Goal: Find specific page/section: Find specific page/section

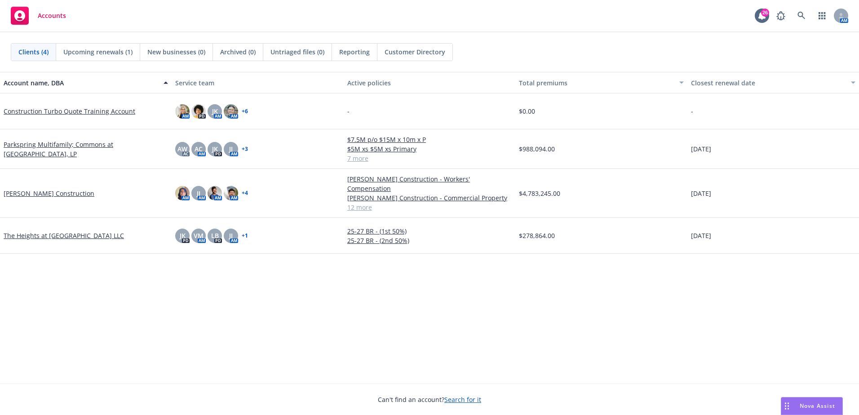
drag, startPoint x: 742, startPoint y: 232, endPoint x: 9, endPoint y: 82, distance: 748.7
click at [9, 82] on div "Account name, DBA Service team Active policies Total premiums Closest renewal d…" at bounding box center [429, 228] width 859 height 312
click at [303, 312] on div "Account name, DBA Service team Active policies Total premiums Closest renewal d…" at bounding box center [429, 228] width 859 height 312
drag, startPoint x: 750, startPoint y: 234, endPoint x: 11, endPoint y: 70, distance: 756.4
click at [11, 70] on div "Clients (4) Upcoming renewals (1) New businesses (0) Archived (0) Untriaged fil…" at bounding box center [429, 223] width 859 height 383
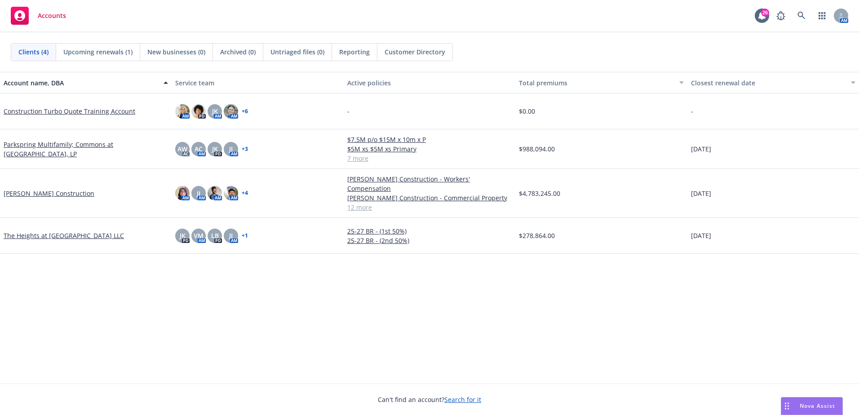
drag, startPoint x: 11, startPoint y: 70, endPoint x: 31, endPoint y: 86, distance: 25.5
click at [16, 76] on button "Account name, DBA" at bounding box center [86, 83] width 172 height 22
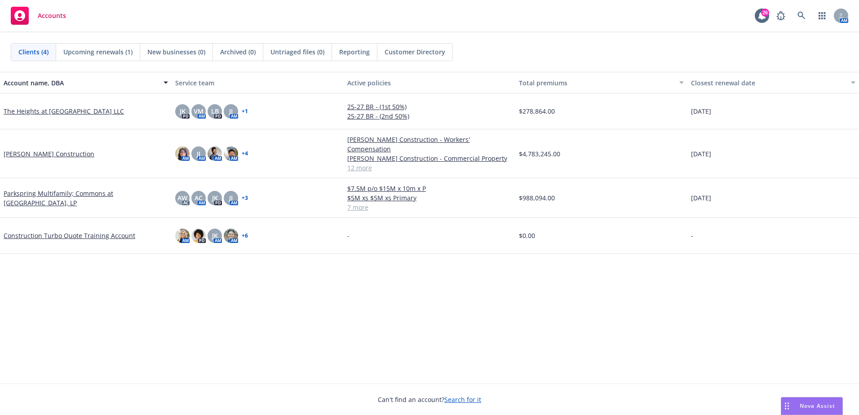
click at [415, 323] on div "Account name, DBA Service team Active policies Total premiums Closest renewal d…" at bounding box center [429, 228] width 859 height 312
click at [692, 272] on div "Account name, DBA Service team Active policies Total premiums Closest renewal d…" at bounding box center [429, 228] width 859 height 312
click at [622, 349] on div "Account name, DBA Service team Active policies Total premiums Closest renewal d…" at bounding box center [429, 228] width 859 height 312
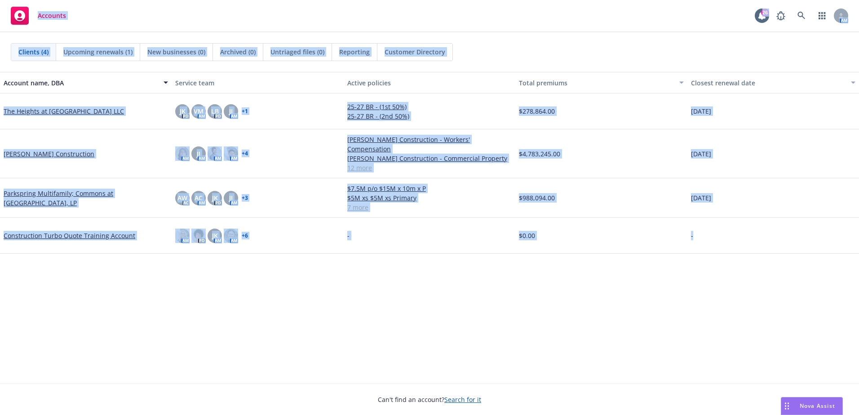
drag, startPoint x: 736, startPoint y: 236, endPoint x: -64, endPoint y: 36, distance: 824.6
click at [0, 36] on html "Accounts 26 AM Clients (4) Upcoming renewals (1) New businesses (0) Archived (0…" at bounding box center [429, 207] width 859 height 415
click at [322, 296] on div "Account name, DBA Service team Active policies Total premiums Closest renewal d…" at bounding box center [429, 228] width 859 height 312
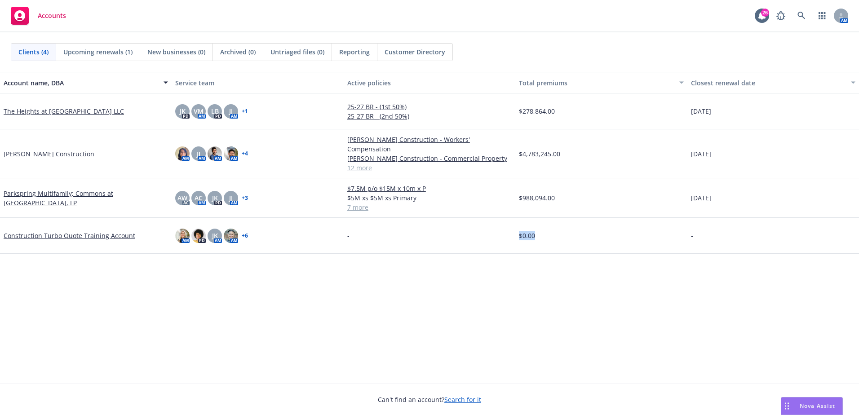
drag, startPoint x: 478, startPoint y: 264, endPoint x: 670, endPoint y: 289, distance: 193.1
click at [670, 289] on div "Account name, DBA Service team Active policies Total premiums Closest renewal d…" at bounding box center [429, 228] width 859 height 312
drag, startPoint x: 670, startPoint y: 289, endPoint x: 652, endPoint y: 292, distance: 18.2
click at [652, 292] on div "Account name, DBA Service team Active policies Total premiums Closest renewal d…" at bounding box center [429, 228] width 859 height 312
click at [587, 260] on div "Account name, DBA Service team Active policies Total premiums Closest renewal d…" at bounding box center [429, 228] width 859 height 312
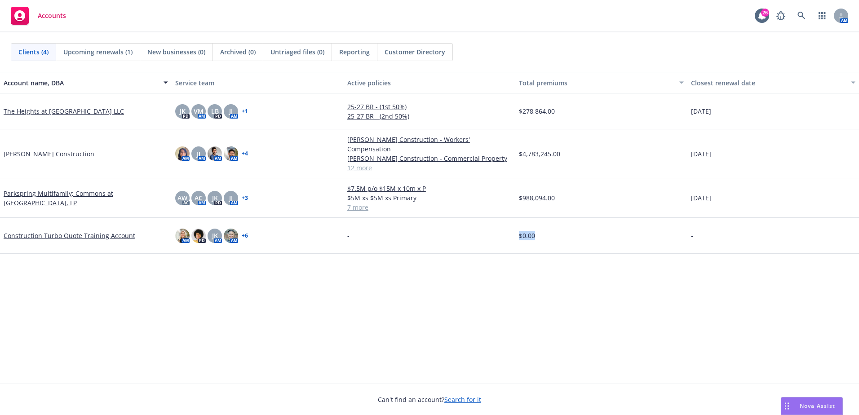
click at [580, 238] on div "$0.00" at bounding box center [601, 236] width 172 height 36
click at [539, 229] on div "$0.00" at bounding box center [601, 236] width 172 height 36
drag, startPoint x: 782, startPoint y: 233, endPoint x: 632, endPoint y: 268, distance: 153.2
click at [632, 268] on div "Account name, DBA Service team Active policies Total premiums Closest renewal d…" at bounding box center [429, 228] width 859 height 312
drag, startPoint x: 632, startPoint y: 268, endPoint x: 626, endPoint y: 283, distance: 16.5
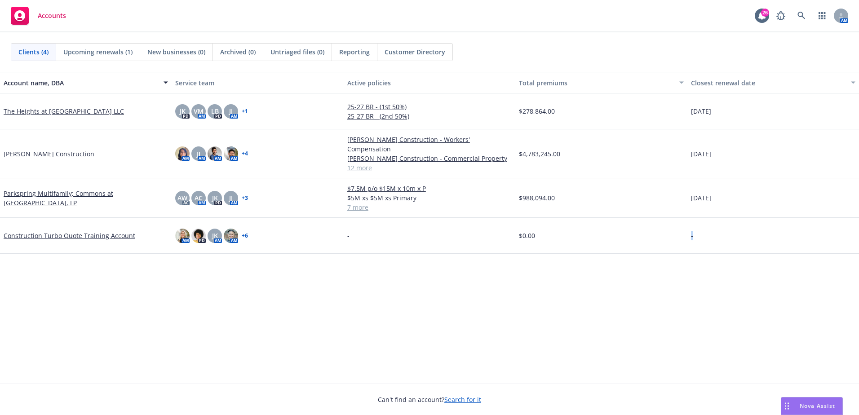
click at [632, 268] on div "Account name, DBA Service team Active policies Total premiums Closest renewal d…" at bounding box center [429, 228] width 859 height 312
drag, startPoint x: 764, startPoint y: 238, endPoint x: 264, endPoint y: 348, distance: 511.5
click at [264, 348] on div "Account name, DBA Service team Active policies Total premiums Closest renewal d…" at bounding box center [429, 228] width 859 height 312
drag, startPoint x: 264, startPoint y: 348, endPoint x: 399, endPoint y: 335, distance: 135.8
click at [399, 335] on div "Account name, DBA Service team Active policies Total premiums Closest renewal d…" at bounding box center [429, 228] width 859 height 312
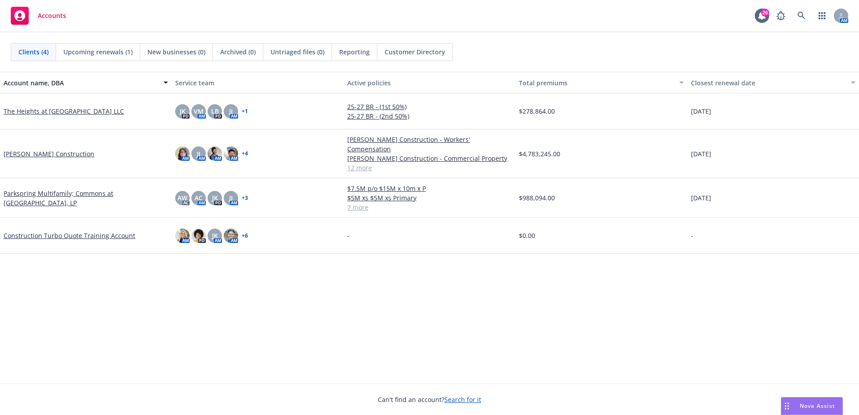
click at [557, 283] on div "Account name, DBA Service team Active policies Total premiums Closest renewal d…" at bounding box center [429, 228] width 859 height 312
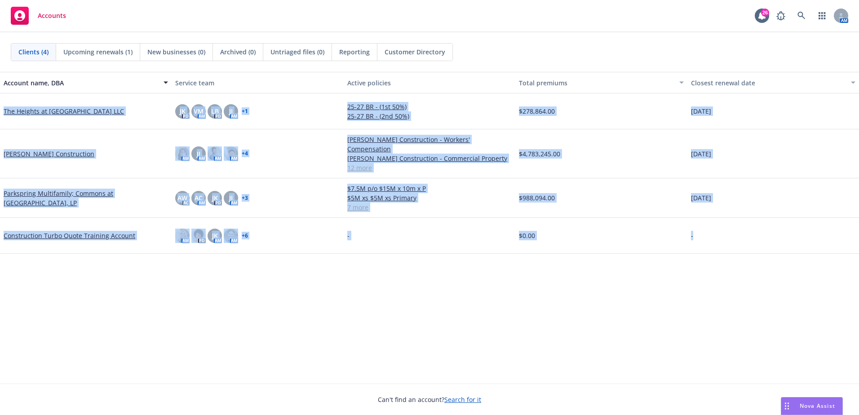
drag, startPoint x: 616, startPoint y: 247, endPoint x: -38, endPoint y: 75, distance: 676.2
click at [0, 75] on html "Accounts 26 AM Clients (4) Upcoming renewals (1) New businesses (0) Archived (0…" at bounding box center [429, 207] width 859 height 415
drag, startPoint x: -38, startPoint y: 75, endPoint x: 356, endPoint y: 325, distance: 466.7
click at [356, 325] on div "Account name, DBA Service team Active policies Total premiums Closest renewal d…" at bounding box center [429, 228] width 859 height 312
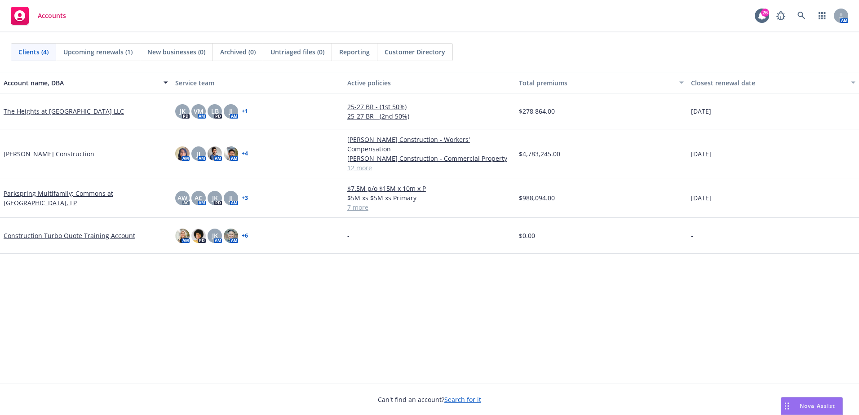
click at [728, 239] on div "-" at bounding box center [773, 236] width 172 height 36
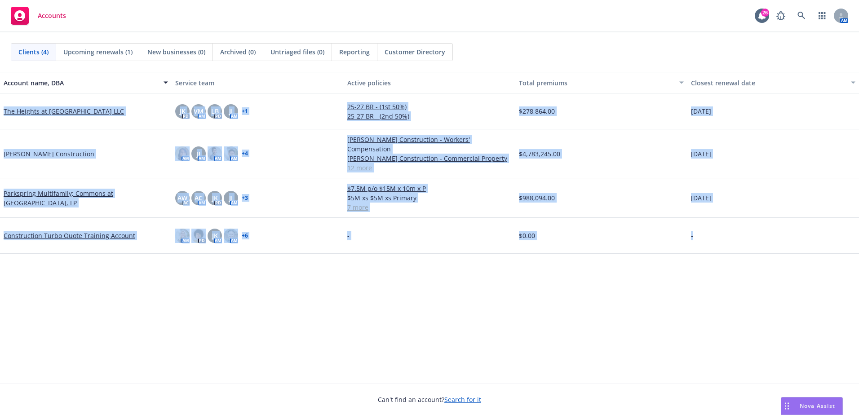
drag, startPoint x: 732, startPoint y: 235, endPoint x: 6, endPoint y: 81, distance: 741.5
click at [6, 81] on div "Account name, DBA Service team Active policies Total premiums Closest renewal d…" at bounding box center [429, 228] width 859 height 312
drag, startPoint x: 6, startPoint y: 81, endPoint x: 483, endPoint y: 288, distance: 520.0
click at [482, 289] on div "Account name, DBA Service team Active policies Total premiums Closest renewal d…" at bounding box center [429, 228] width 859 height 312
drag, startPoint x: 784, startPoint y: 227, endPoint x: 6, endPoint y: 80, distance: 791.8
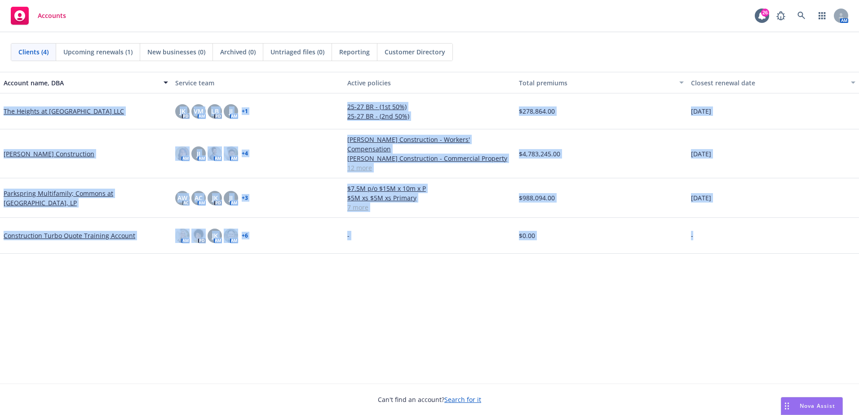
click at [6, 80] on div "Account name, DBA Service team Active policies Total premiums Closest renewal d…" at bounding box center [429, 228] width 859 height 312
click at [617, 291] on div "Account name, DBA Service team Active policies Total premiums Closest renewal d…" at bounding box center [429, 228] width 859 height 312
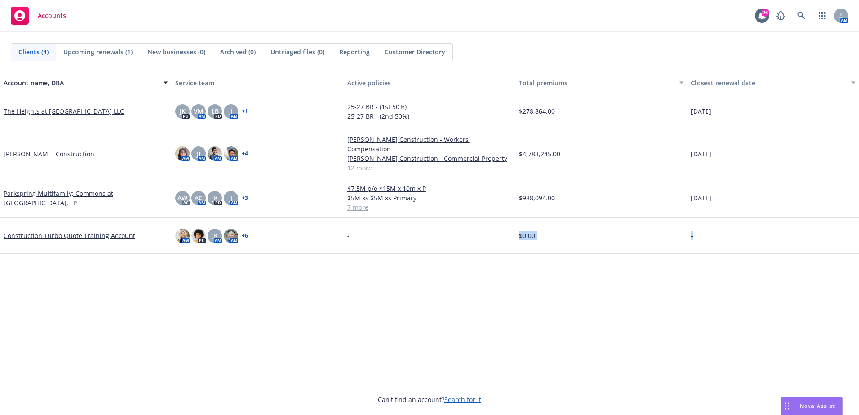
drag, startPoint x: 720, startPoint y: 228, endPoint x: 374, endPoint y: 353, distance: 368.1
click at [374, 353] on div "Account name, DBA Service team Active policies Total premiums Closest renewal d…" at bounding box center [429, 228] width 859 height 312
drag, startPoint x: 374, startPoint y: 353, endPoint x: 381, endPoint y: 352, distance: 7.7
click at [381, 352] on div "Account name, DBA Service team Active policies Total premiums Closest renewal d…" at bounding box center [429, 228] width 859 height 312
click at [610, 355] on div "Account name, DBA Service team Active policies Total premiums Closest renewal d…" at bounding box center [429, 228] width 859 height 312
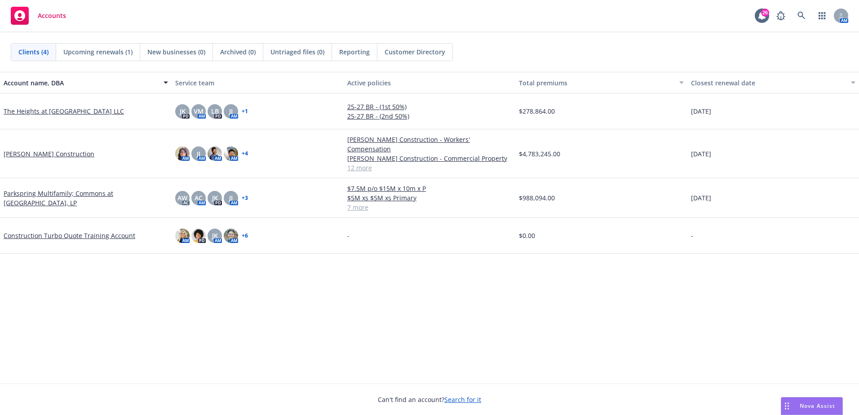
click at [562, 310] on div "Account name, DBA Service team Active policies Total premiums Closest renewal d…" at bounding box center [429, 228] width 859 height 312
drag, startPoint x: 502, startPoint y: 238, endPoint x: 696, endPoint y: 217, distance: 194.7
click at [502, 238] on div "-" at bounding box center [430, 236] width 172 height 36
drag, startPoint x: 611, startPoint y: 228, endPoint x: 685, endPoint y: 207, distance: 76.6
click at [614, 227] on div "$0.00" at bounding box center [601, 236] width 172 height 36
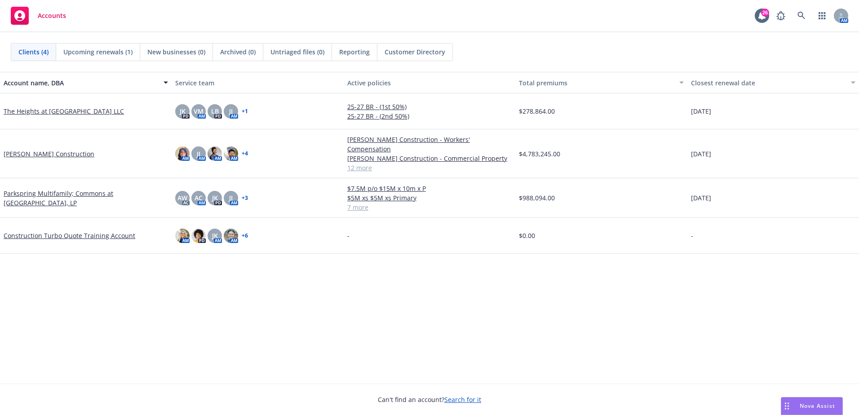
click at [719, 212] on div "The Heights at [GEOGRAPHIC_DATA] LLC JK PD VM AM LB PD JJ AM + 1 25-27 BR - (1s…" at bounding box center [429, 165] width 859 height 144
drag, startPoint x: 719, startPoint y: 212, endPoint x: 750, endPoint y: 227, distance: 34.1
click at [750, 227] on div "-" at bounding box center [773, 236] width 172 height 36
click at [610, 253] on div "Account name, DBA Service team Active policies Total premiums Closest renewal d…" at bounding box center [429, 228] width 859 height 312
click at [694, 218] on div "-" at bounding box center [773, 236] width 172 height 36
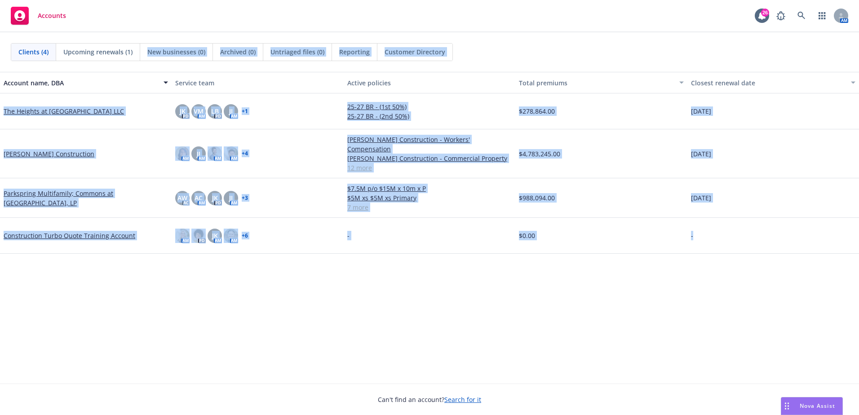
drag, startPoint x: 723, startPoint y: 221, endPoint x: 148, endPoint y: 39, distance: 602.9
click at [148, 39] on div "Clients (4) Upcoming renewals (1) New businesses (0) Archived (0) Untriaged fil…" at bounding box center [429, 223] width 859 height 383
drag, startPoint x: 148, startPoint y: 39, endPoint x: 416, endPoint y: 261, distance: 348.3
click at [416, 261] on div "Account name, DBA Service team Active policies Total premiums Closest renewal d…" at bounding box center [429, 228] width 859 height 312
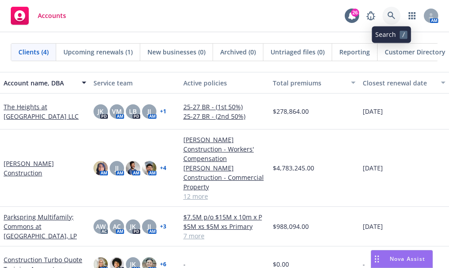
click at [390, 15] on icon at bounding box center [391, 16] width 8 height 8
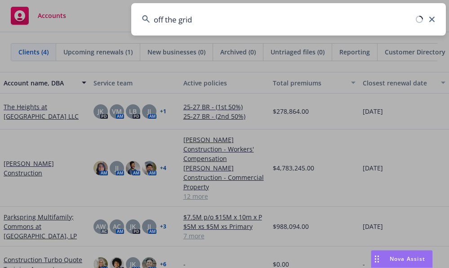
type input "off the grid"
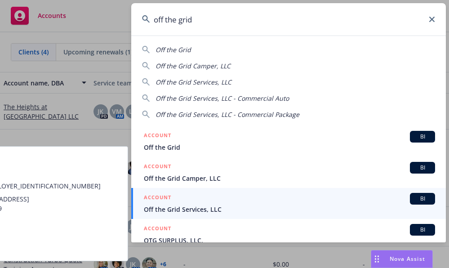
click at [247, 202] on div "ACCOUNT BI" at bounding box center [289, 199] width 291 height 12
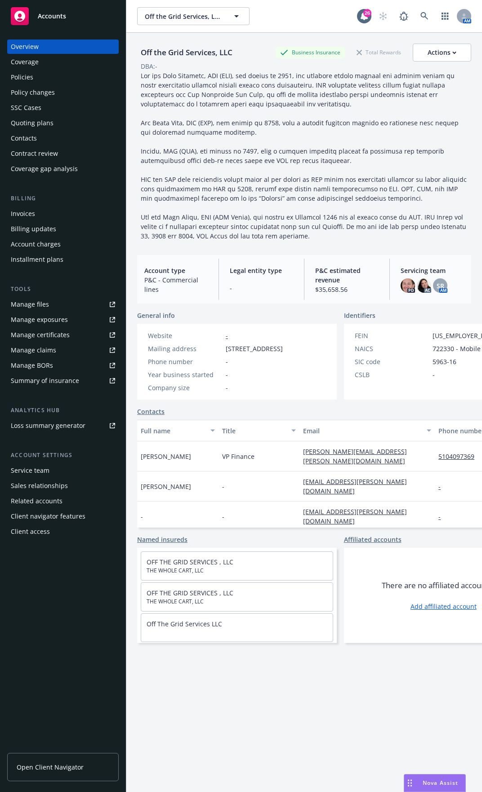
click at [33, 415] on div "Service team" at bounding box center [30, 471] width 39 height 14
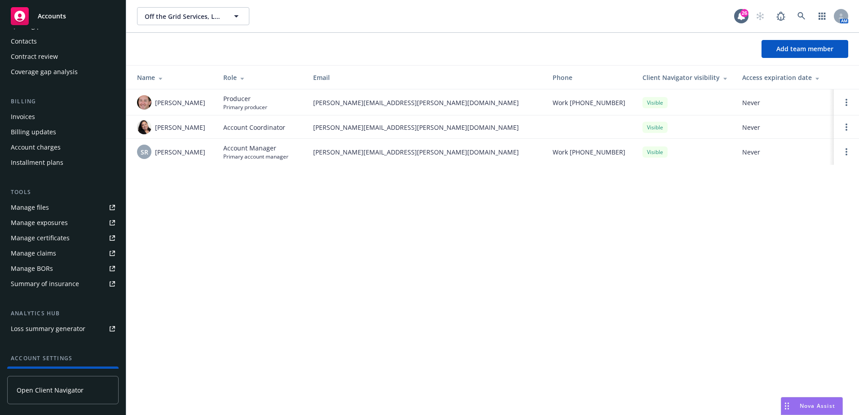
scroll to position [170, 0]
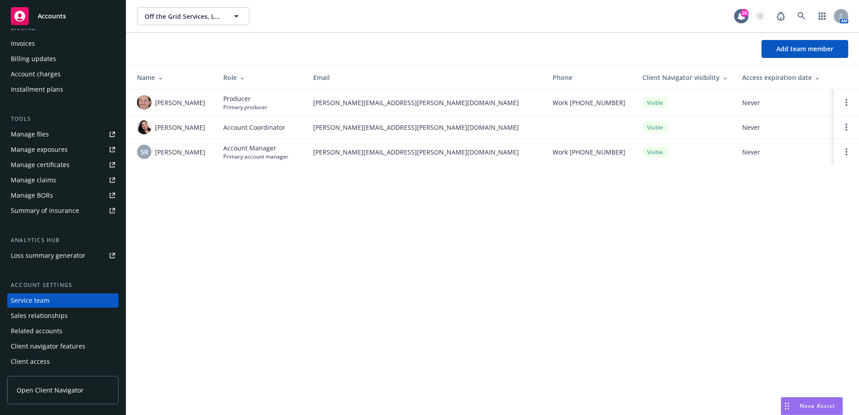
click at [32, 303] on div "Service team" at bounding box center [30, 300] width 39 height 14
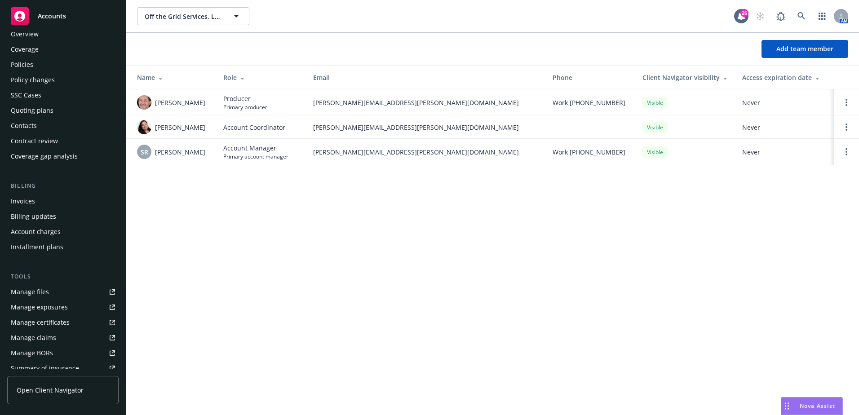
scroll to position [0, 0]
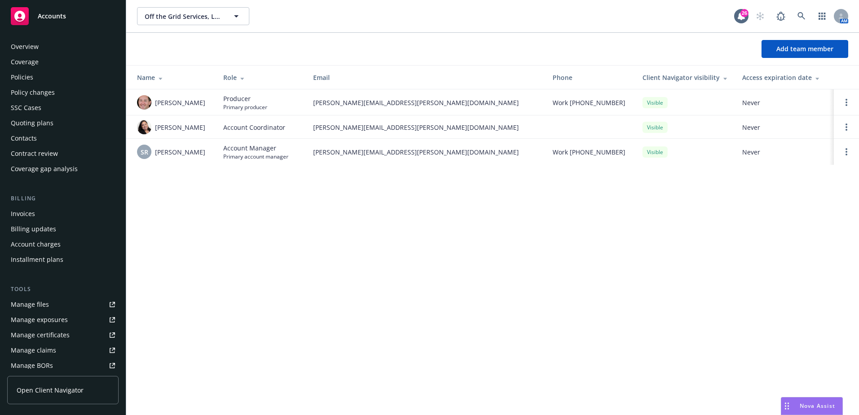
click at [49, 17] on span "Accounts" at bounding box center [52, 16] width 28 height 7
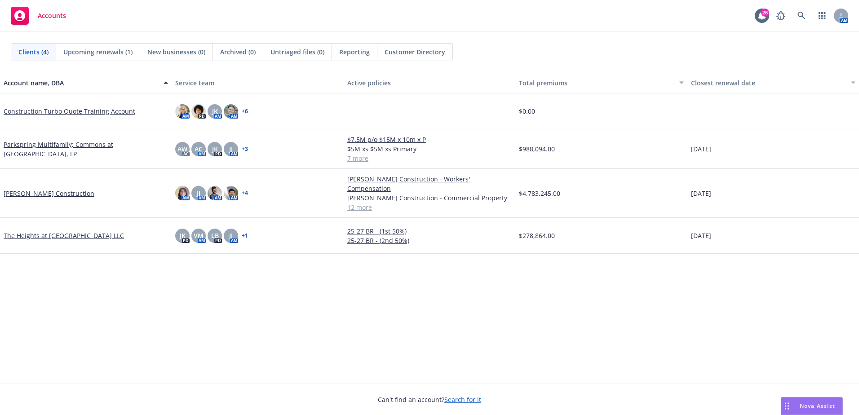
click at [354, 52] on span "Reporting" at bounding box center [354, 51] width 31 height 9
